Goal: Navigation & Orientation: Understand site structure

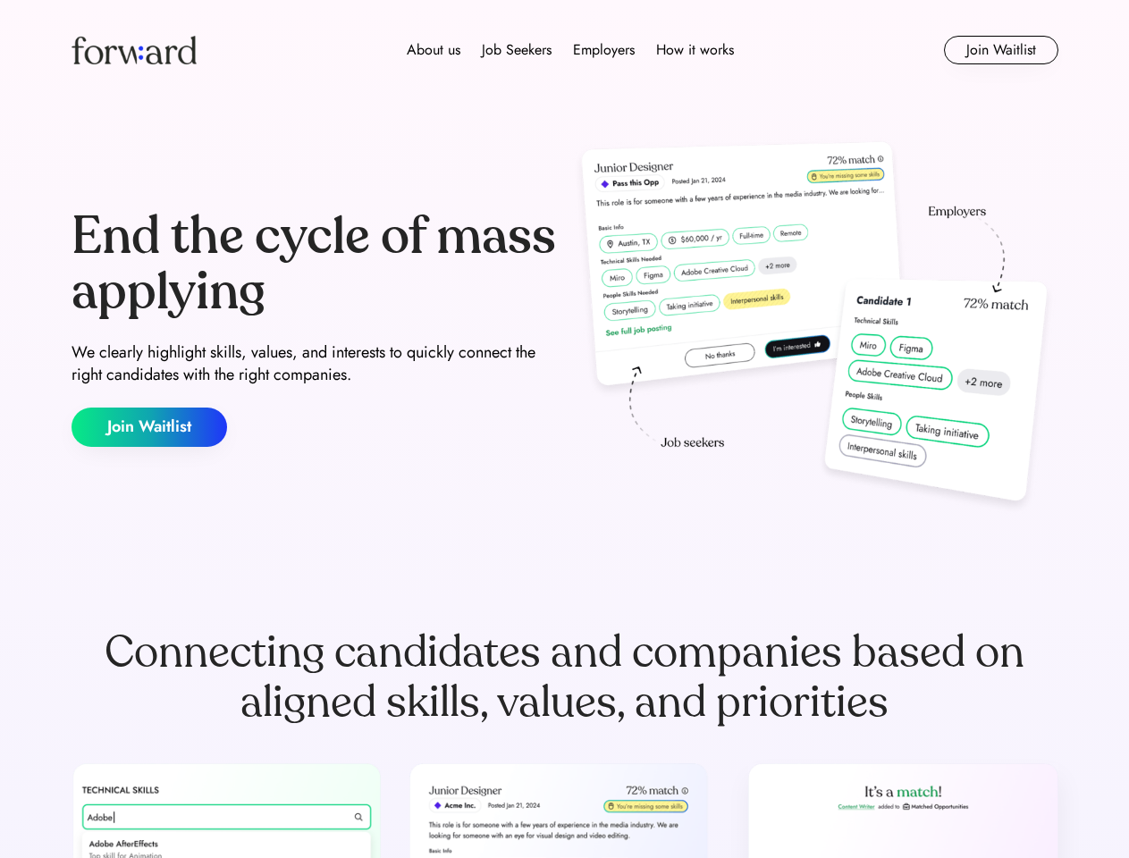
click at [564, 429] on div "End the cycle of mass applying We clearly highlight skills, values, and interes…" at bounding box center [565, 328] width 987 height 384
click at [565, 50] on div "About us Job Seekers Employers How it works" at bounding box center [570, 49] width 705 height 21
click at [134, 50] on img at bounding box center [134, 50] width 125 height 29
click at [570, 50] on div "About us Job Seekers Employers How it works" at bounding box center [570, 49] width 705 height 21
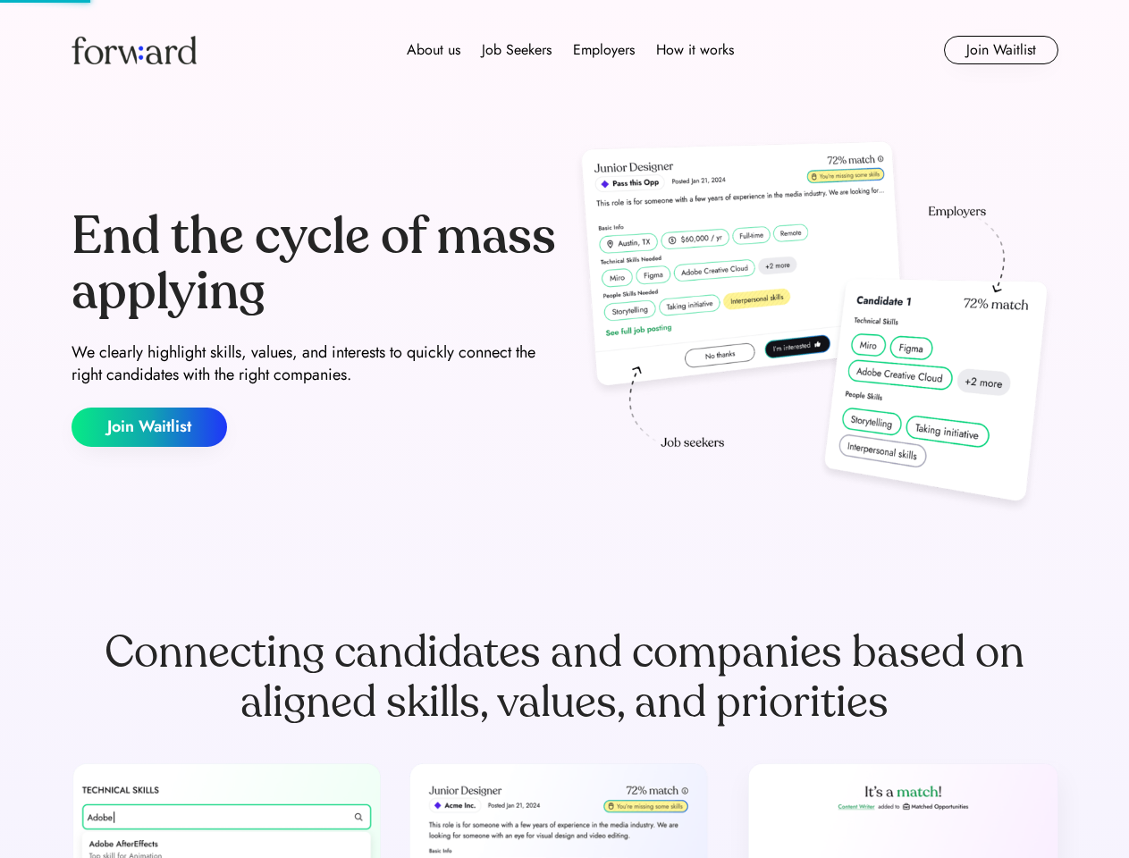
click at [434, 50] on div "About us" at bounding box center [434, 49] width 54 height 21
click at [517, 50] on div "Job Seekers" at bounding box center [517, 49] width 70 height 21
click at [604, 50] on div "Employers" at bounding box center [604, 49] width 62 height 21
click at [694, 50] on div "How it works" at bounding box center [695, 49] width 78 height 21
click at [1001, 50] on button "Join Waitlist" at bounding box center [1001, 50] width 114 height 29
